Goal: Task Accomplishment & Management: Complete application form

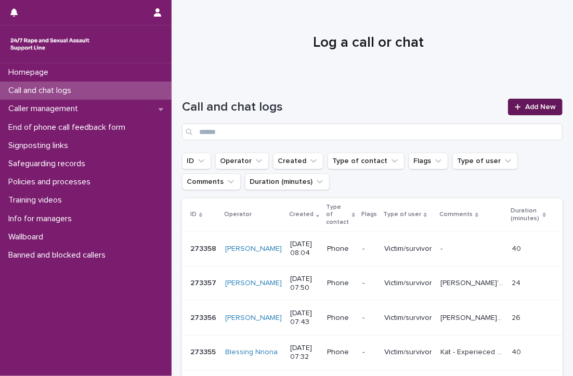
click at [525, 105] on span "Add New" at bounding box center [540, 106] width 31 height 7
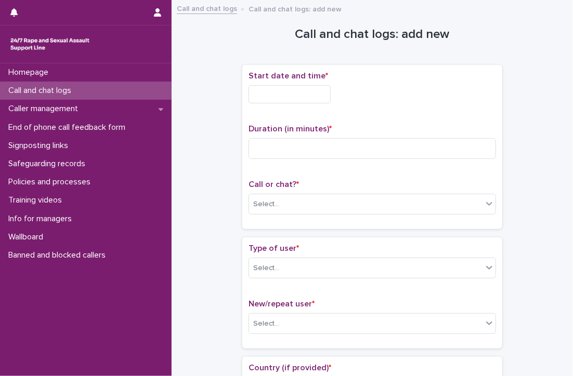
click at [262, 98] on input "text" at bounding box center [289, 94] width 82 height 18
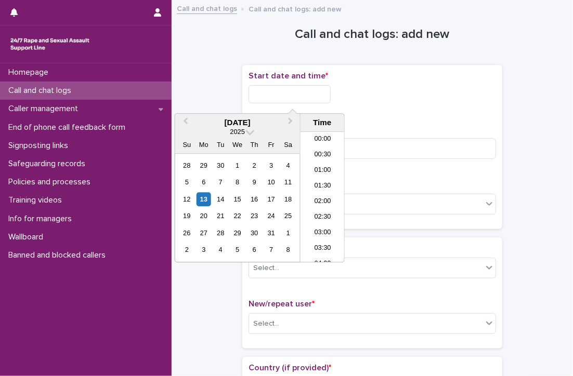
scroll to position [208, 0]
click at [327, 162] on li "07:30" at bounding box center [322, 166] width 44 height 16
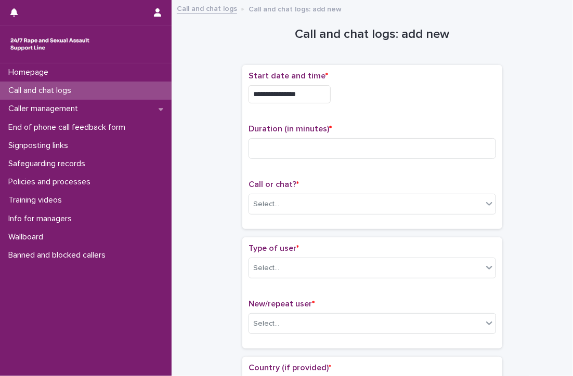
click at [322, 96] on input "**********" at bounding box center [289, 94] width 82 height 18
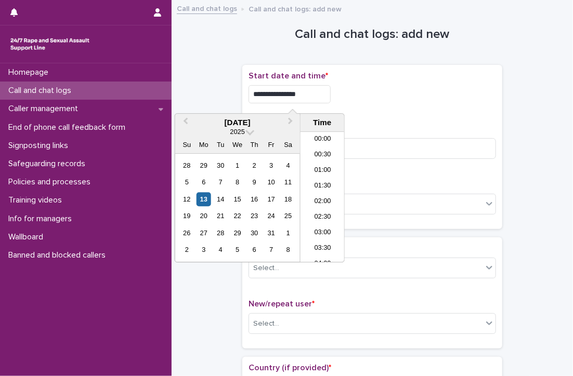
scroll to position [177, 0]
type input "**********"
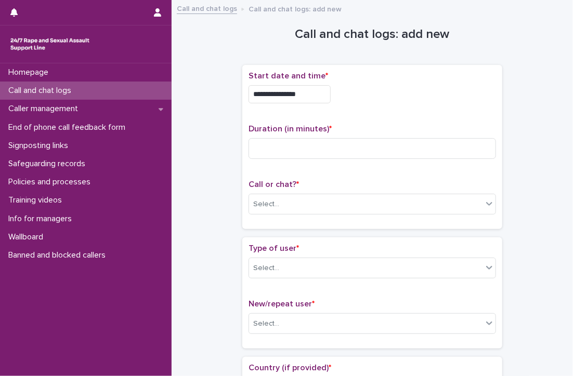
click at [382, 77] on p "Start date and time *" at bounding box center [371, 76] width 247 height 10
click at [306, 148] on input at bounding box center [371, 148] width 247 height 21
type input "**"
click at [301, 206] on div "Select..." at bounding box center [365, 204] width 233 height 17
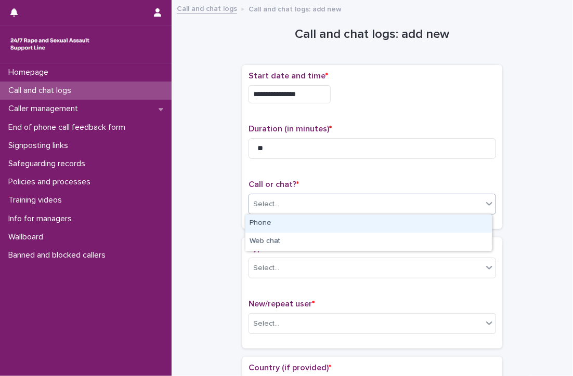
click at [287, 217] on div "Phone" at bounding box center [368, 224] width 246 height 18
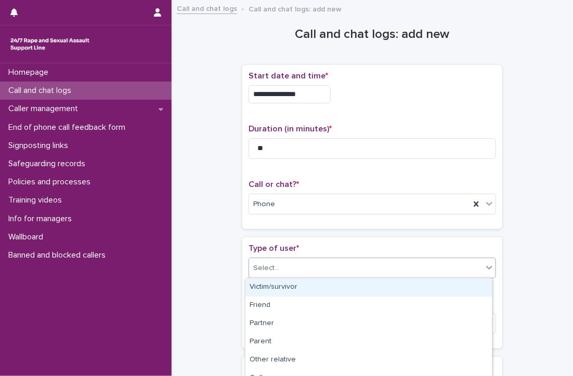
click at [288, 264] on div "Select..." at bounding box center [365, 268] width 233 height 17
click at [289, 290] on div "Victim/survivor" at bounding box center [368, 288] width 246 height 18
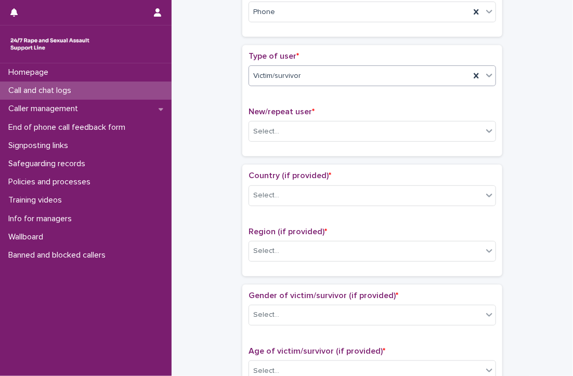
scroll to position [208, 0]
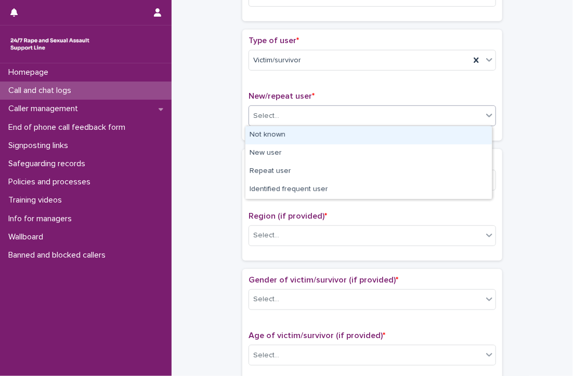
click at [297, 112] on div "Select..." at bounding box center [365, 116] width 233 height 17
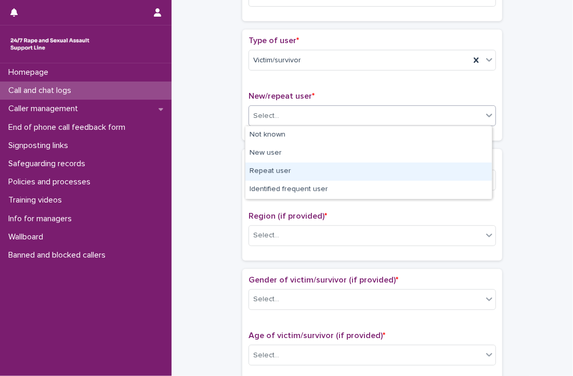
click at [299, 171] on div "Repeat user" at bounding box center [368, 172] width 246 height 18
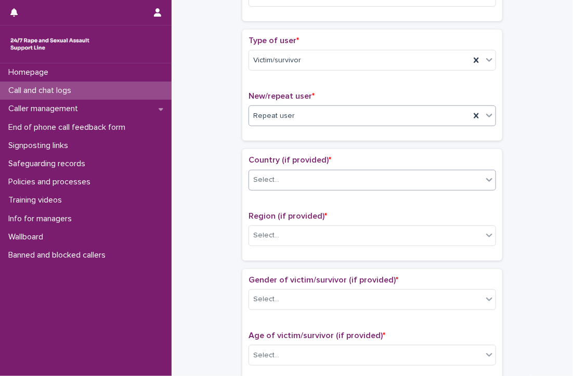
click at [299, 180] on div "Select..." at bounding box center [365, 179] width 233 height 17
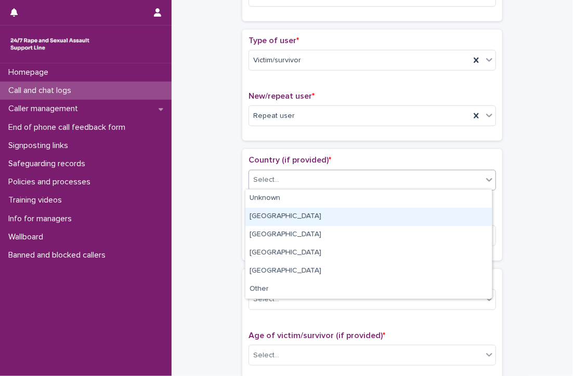
click at [270, 214] on div "[GEOGRAPHIC_DATA]" at bounding box center [368, 217] width 246 height 18
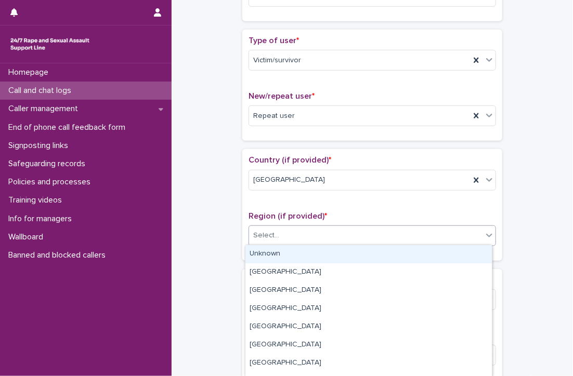
click at [274, 233] on div "Select..." at bounding box center [365, 235] width 233 height 17
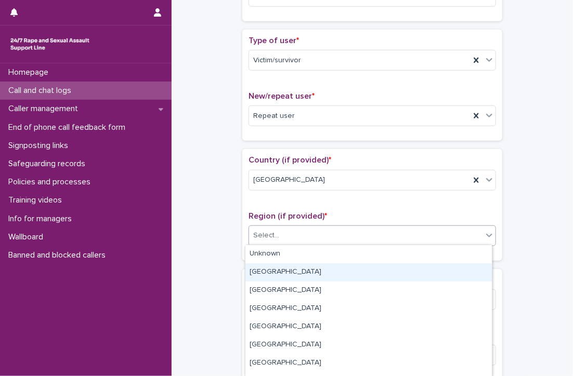
click at [288, 270] on div "[GEOGRAPHIC_DATA]" at bounding box center [368, 272] width 246 height 18
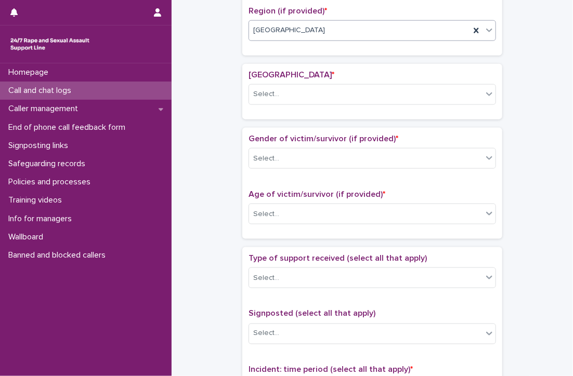
scroll to position [395, 0]
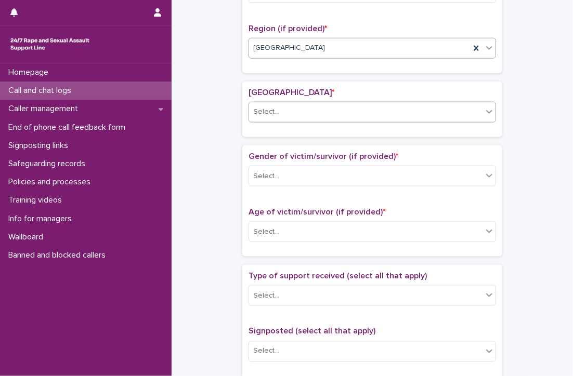
click at [265, 107] on div "Select..." at bounding box center [266, 112] width 26 height 11
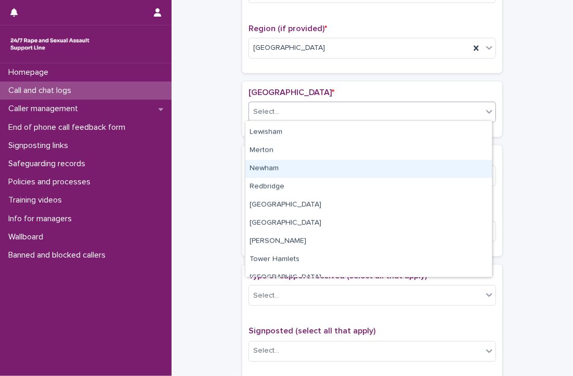
scroll to position [462, 0]
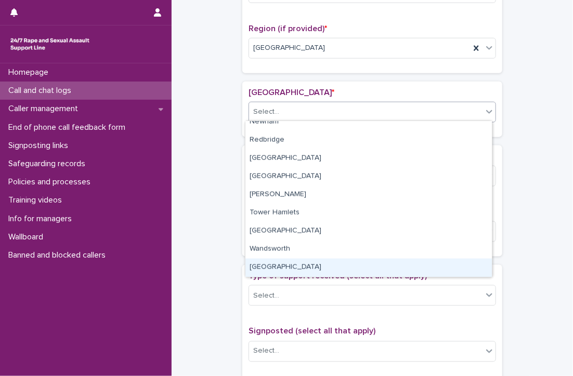
click at [302, 265] on div "[GEOGRAPHIC_DATA]" at bounding box center [368, 268] width 246 height 18
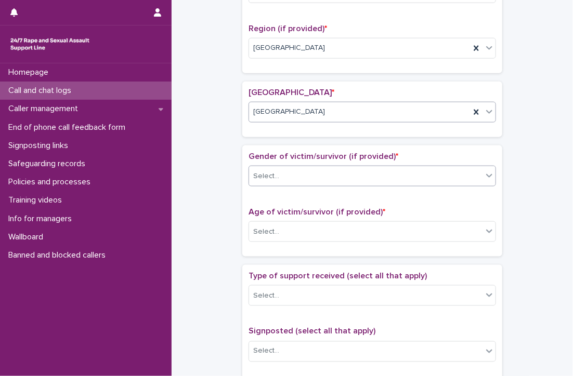
click at [310, 180] on div "Select..." at bounding box center [365, 176] width 233 height 17
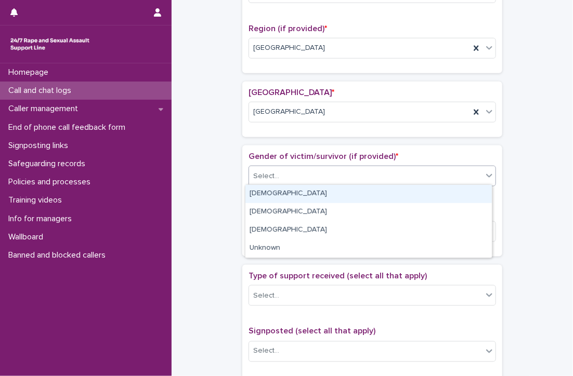
click at [289, 194] on div "[DEMOGRAPHIC_DATA]" at bounding box center [368, 194] width 246 height 18
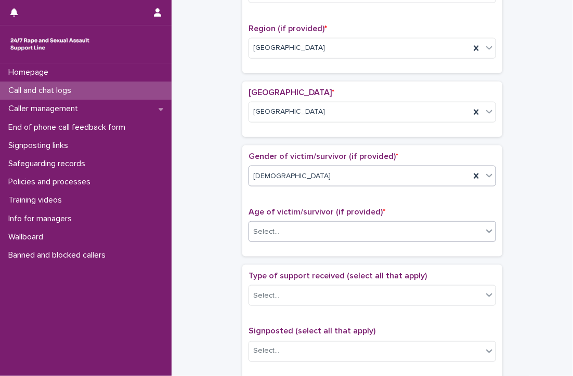
click at [289, 226] on div "Select..." at bounding box center [365, 231] width 233 height 17
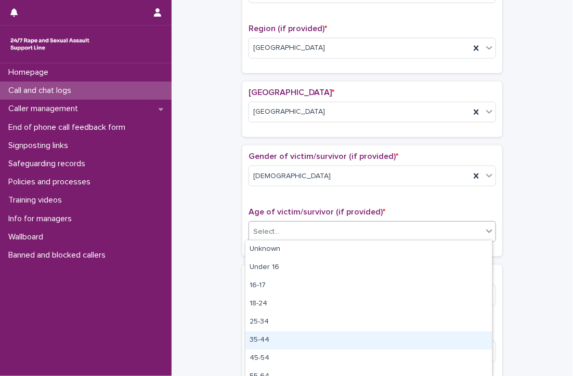
click at [264, 338] on div "35-44" at bounding box center [368, 341] width 246 height 18
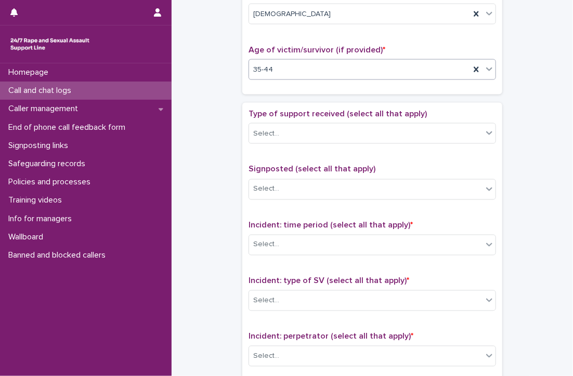
scroll to position [551, 0]
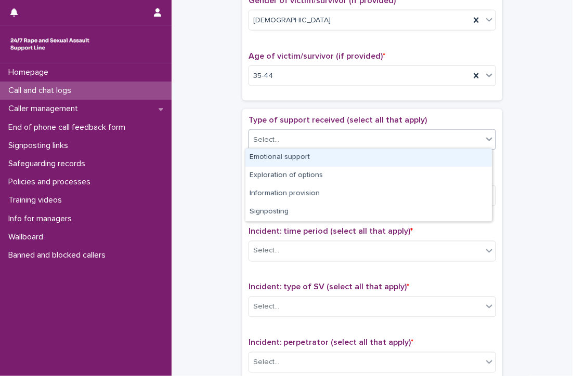
click at [257, 135] on div "Select..." at bounding box center [266, 140] width 26 height 11
click at [320, 155] on div "Emotional support" at bounding box center [368, 158] width 246 height 18
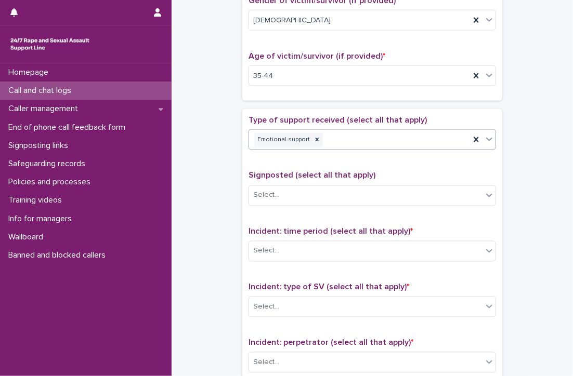
click at [335, 135] on div "Emotional support" at bounding box center [359, 140] width 221 height 18
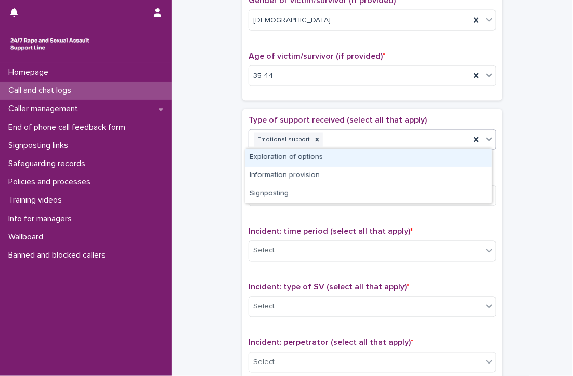
click at [319, 158] on div "Exploration of options" at bounding box center [368, 158] width 246 height 18
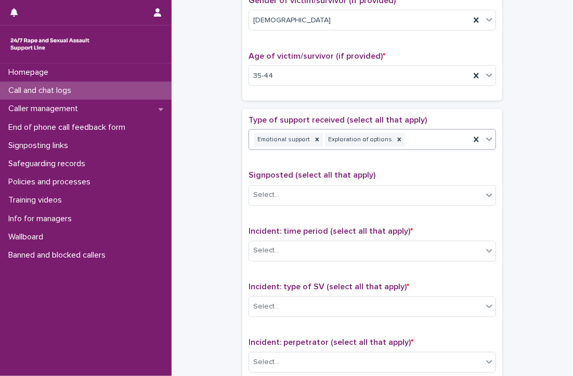
click at [414, 137] on div "Emotional support Exploration of options" at bounding box center [359, 140] width 221 height 18
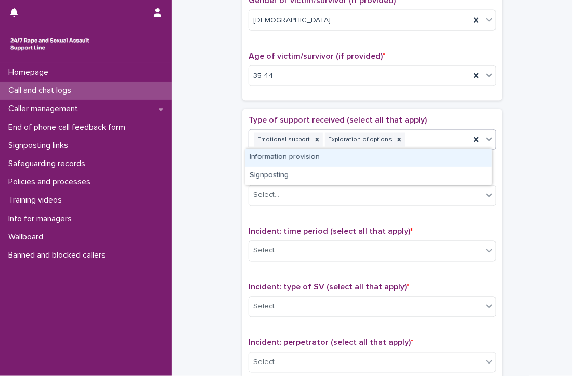
click at [374, 152] on div "Information provision" at bounding box center [368, 158] width 246 height 18
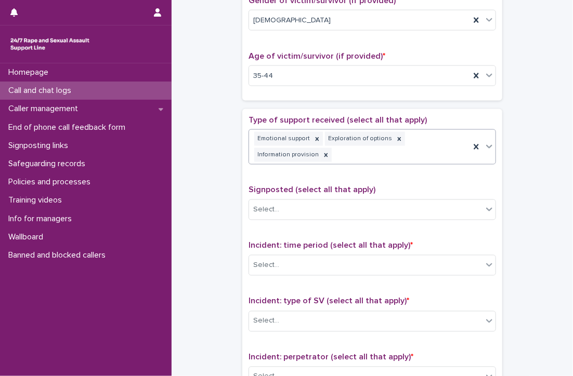
scroll to position [559, 0]
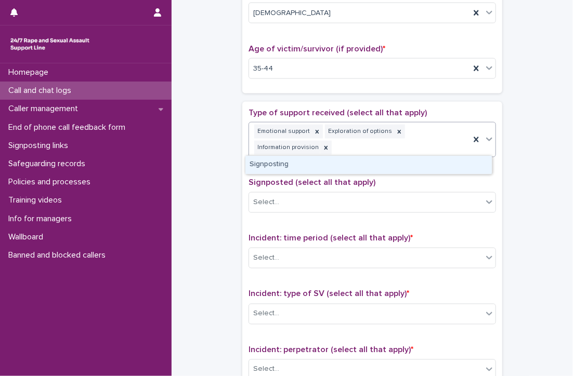
click at [431, 141] on div "Emotional support Exploration of options Information provision" at bounding box center [359, 140] width 221 height 34
click at [372, 160] on div "Signposting" at bounding box center [368, 165] width 246 height 18
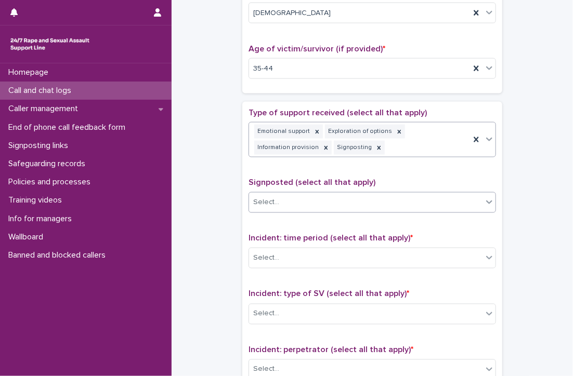
click at [269, 198] on div "Select..." at bounding box center [266, 202] width 26 height 11
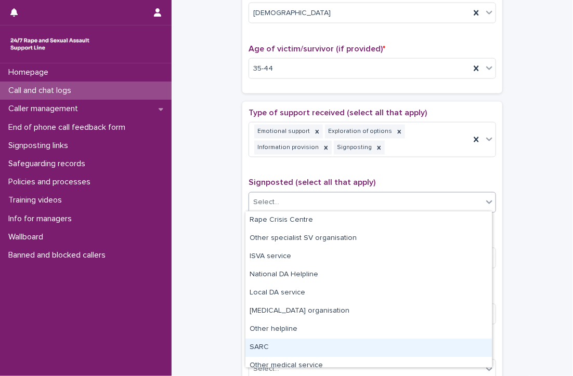
click at [266, 347] on div "SARC" at bounding box center [368, 348] width 246 height 18
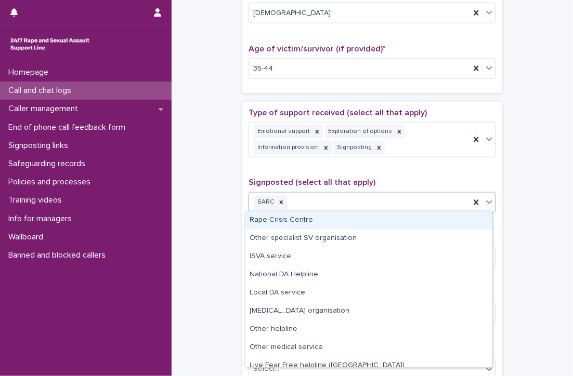
click at [339, 198] on div "SARC" at bounding box center [359, 203] width 221 height 18
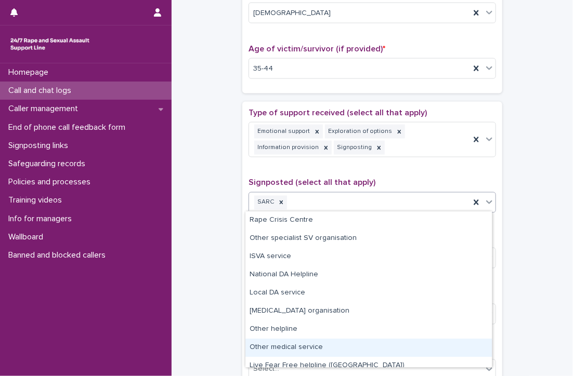
click at [317, 345] on div "Other medical service" at bounding box center [368, 348] width 246 height 18
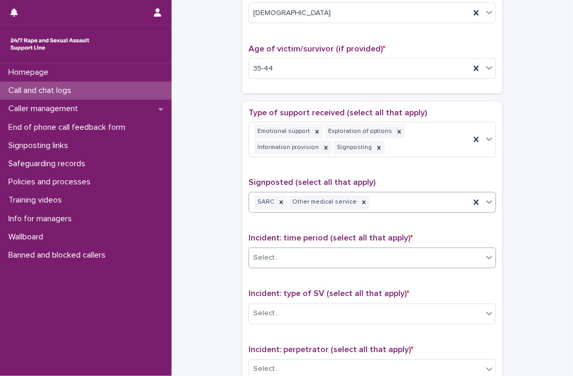
click at [310, 252] on div "Select..." at bounding box center [365, 258] width 233 height 17
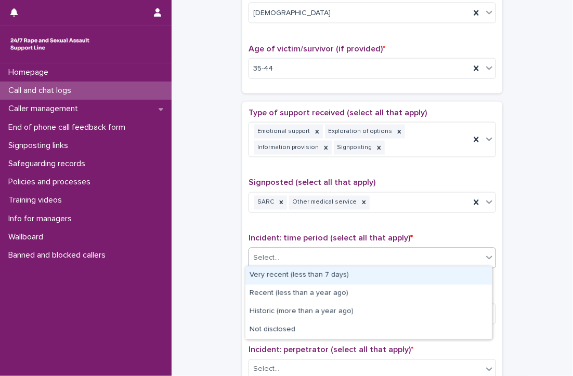
click at [332, 272] on div "Very recent (less than 7 days)" at bounding box center [368, 276] width 246 height 18
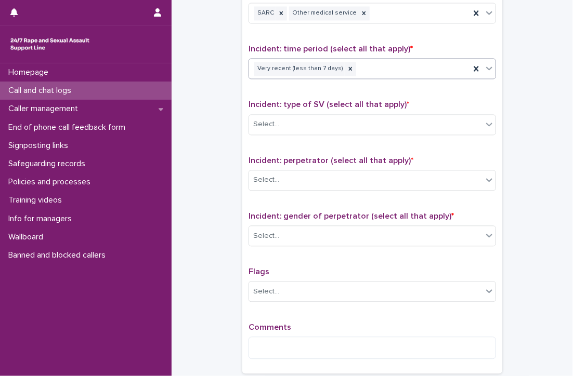
scroll to position [766, 0]
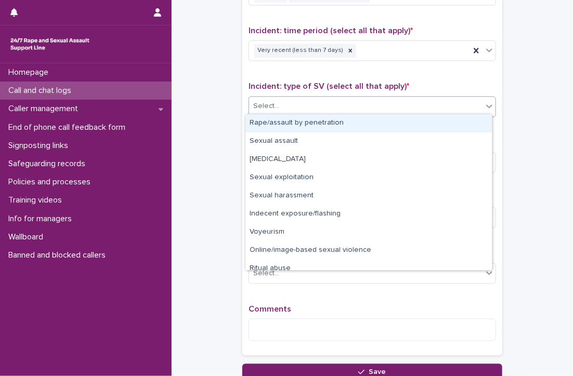
click at [269, 101] on div "Select..." at bounding box center [266, 106] width 26 height 11
click at [281, 121] on div "Rape/assault by penetration" at bounding box center [368, 123] width 246 height 18
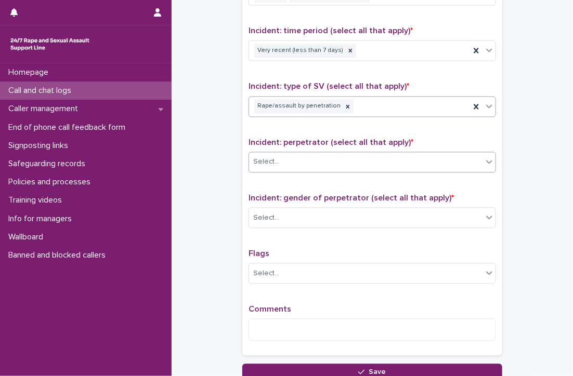
click at [283, 155] on div "Select..." at bounding box center [365, 161] width 233 height 17
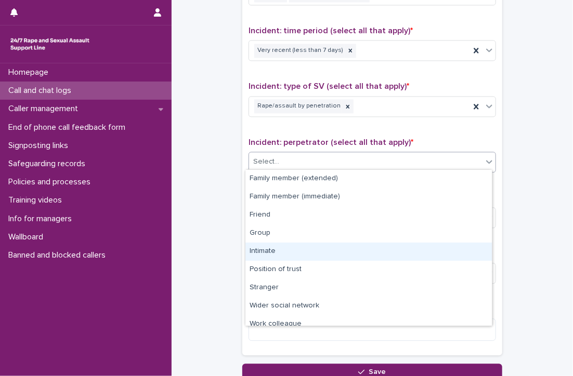
click at [268, 249] on div "Intimate" at bounding box center [368, 252] width 246 height 18
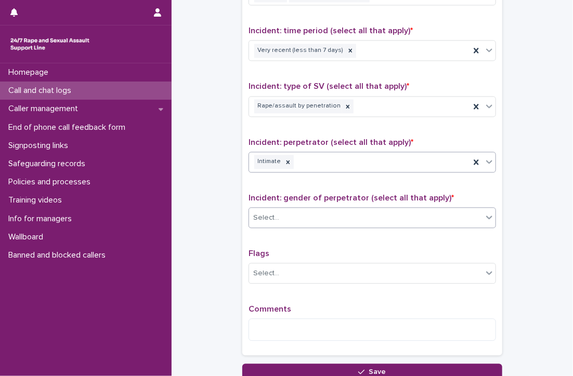
click at [288, 209] on div "Select..." at bounding box center [365, 217] width 233 height 17
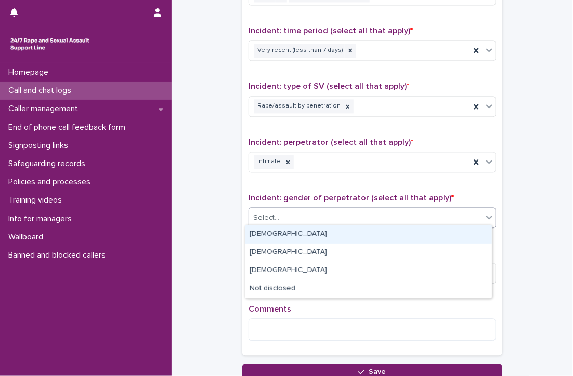
click at [284, 230] on div "[DEMOGRAPHIC_DATA]" at bounding box center [368, 235] width 246 height 18
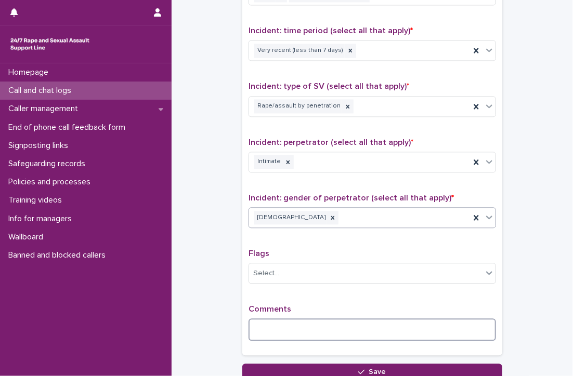
click at [277, 329] on textarea at bounding box center [371, 330] width 247 height 22
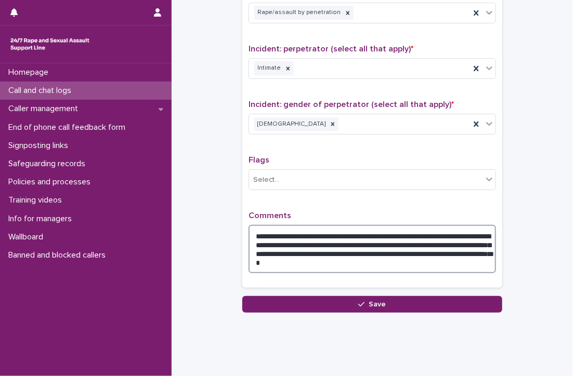
scroll to position [870, 0]
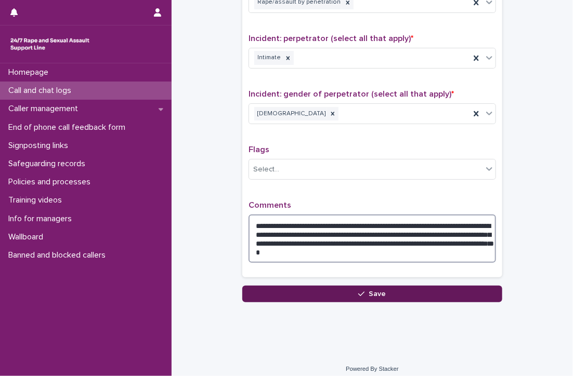
type textarea "**********"
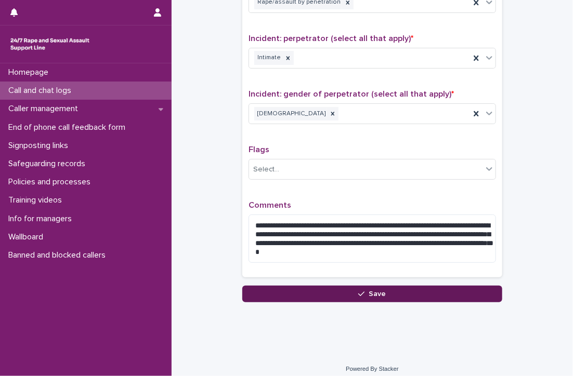
click at [374, 290] on span "Save" at bounding box center [377, 293] width 17 height 7
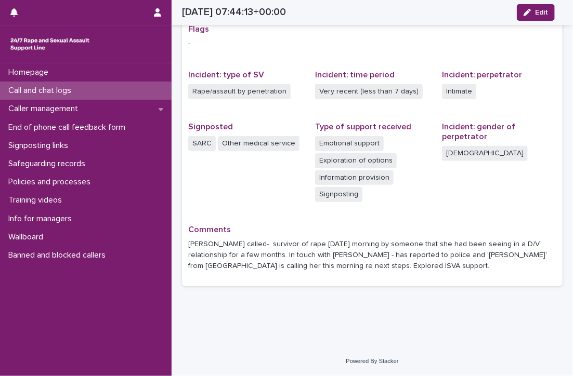
scroll to position [208, 0]
click at [52, 88] on p "Call and chat logs" at bounding box center [41, 91] width 75 height 10
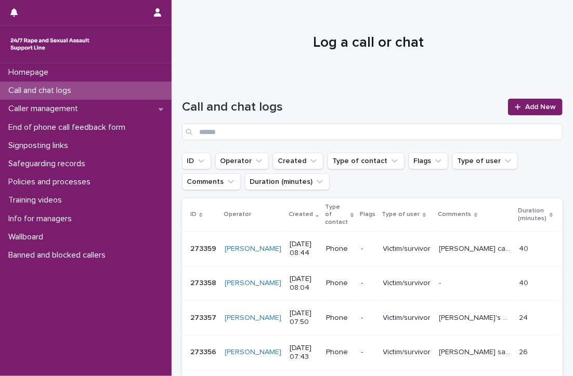
click at [59, 87] on p "Call and chat logs" at bounding box center [41, 91] width 75 height 10
